Goal: Task Accomplishment & Management: Use online tool/utility

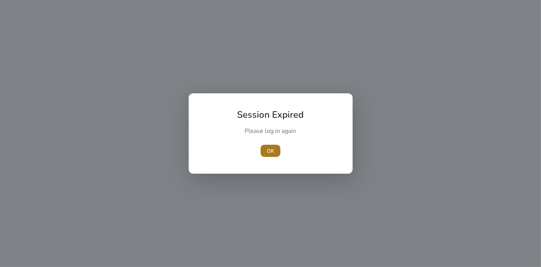
click at [275, 150] on span "button" at bounding box center [271, 151] width 20 height 18
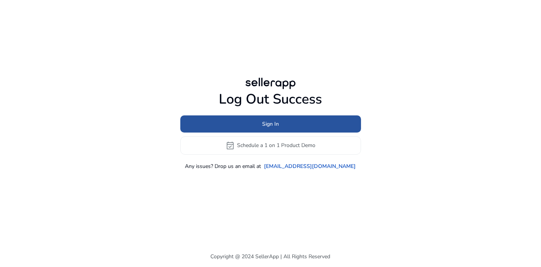
click at [273, 121] on span "Sign In" at bounding box center [270, 124] width 17 height 8
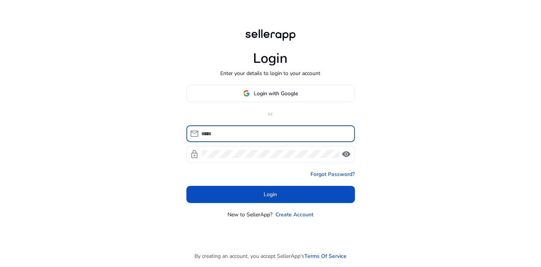
click at [266, 135] on input at bounding box center [275, 133] width 147 height 8
type input "**********"
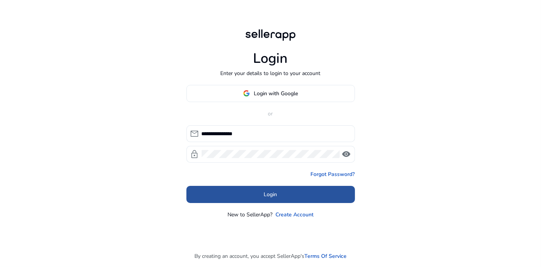
click at [280, 193] on span at bounding box center [270, 194] width 169 height 18
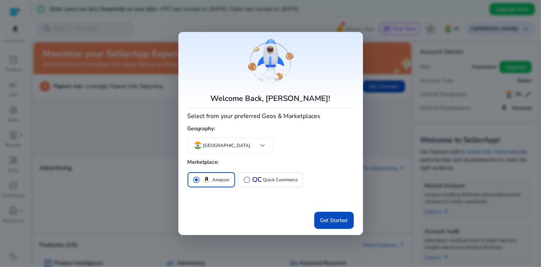
click at [376, 32] on div at bounding box center [270, 133] width 541 height 267
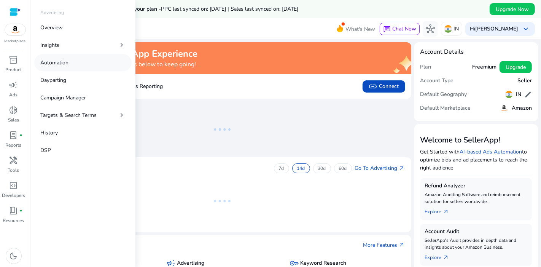
click at [64, 64] on p "Automation" at bounding box center [54, 63] width 28 height 8
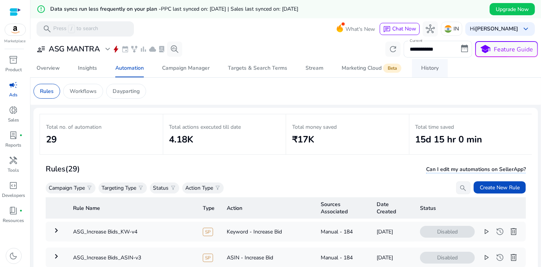
click at [432, 69] on div "History" at bounding box center [430, 67] width 18 height 5
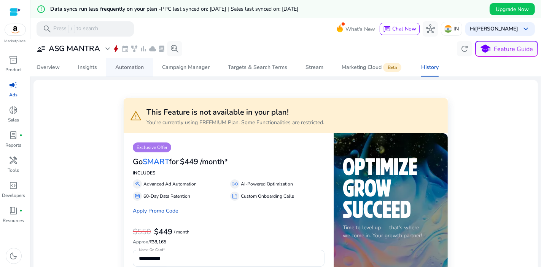
click at [125, 73] on span "Automation" at bounding box center [129, 67] width 29 height 18
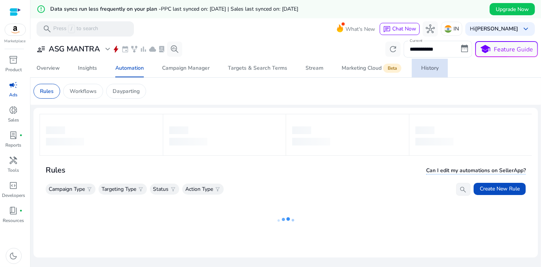
click at [421, 72] on span "History" at bounding box center [430, 68] width 18 height 18
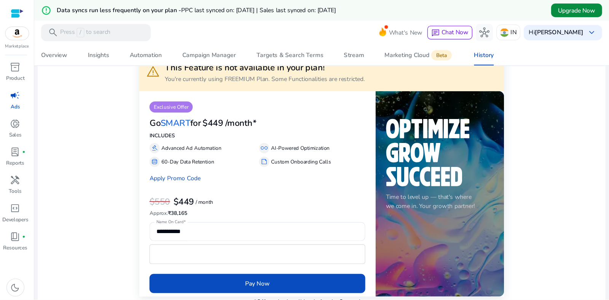
scroll to position [52, 0]
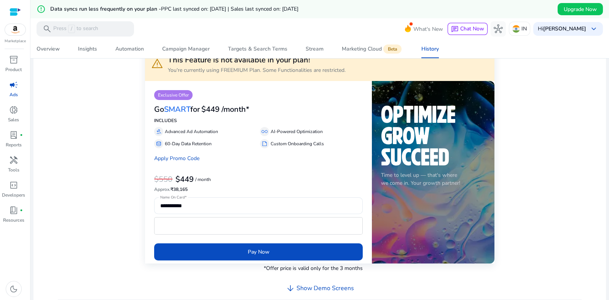
drag, startPoint x: 519, startPoint y: 0, endPoint x: 85, endPoint y: 98, distance: 445.2
click at [85, 98] on div "**********" at bounding box center [320, 274] width 560 height 481
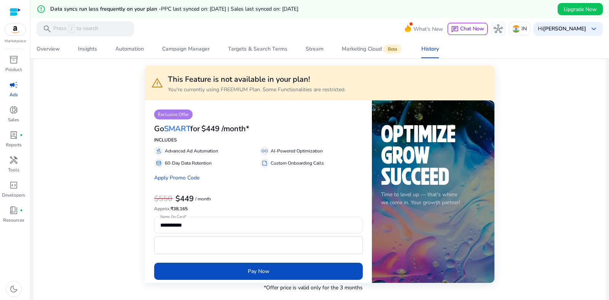
scroll to position [32, 0]
